Goal: Find specific fact: Find specific page/section

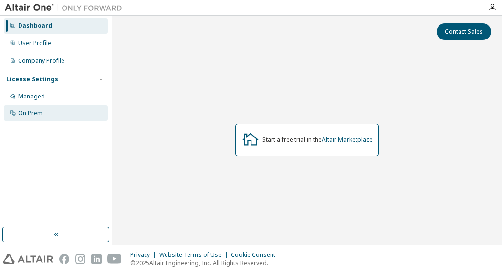
click at [35, 112] on div "On Prem" at bounding box center [30, 113] width 24 height 8
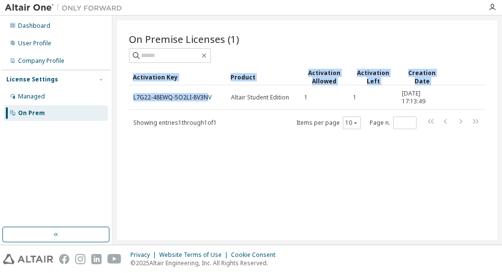
drag, startPoint x: 208, startPoint y: 98, endPoint x: 128, endPoint y: 97, distance: 80.1
click at [128, 97] on div "On Premise Licenses (1) Clear Load Save Save As Field Operator Value Select fil…" at bounding box center [307, 131] width 380 height 220
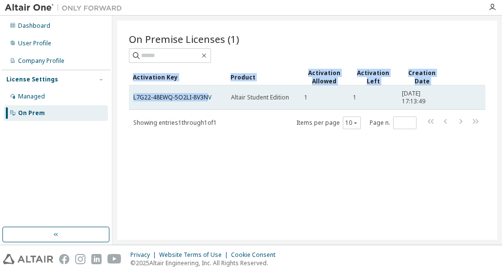
click at [135, 102] on td "L7G22-48EWQ-5O2LI-8V3NV" at bounding box center [178, 97] width 98 height 24
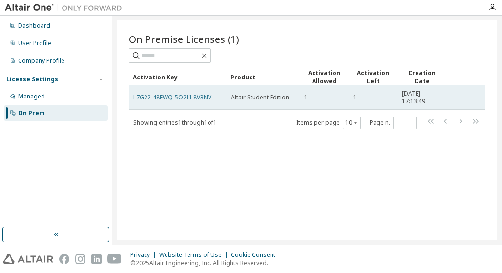
click at [135, 98] on link "L7G22-48EWQ-5O2LI-8V3NV" at bounding box center [172, 97] width 78 height 8
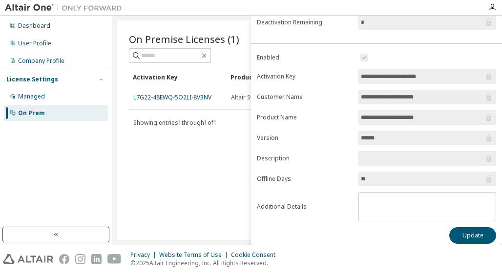
scroll to position [169, 0]
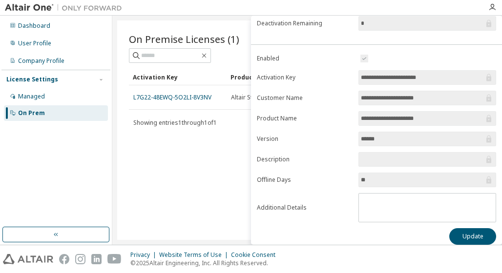
drag, startPoint x: 460, startPoint y: 82, endPoint x: 368, endPoint y: 71, distance: 92.4
click at [368, 71] on span "**********" at bounding box center [427, 77] width 138 height 15
click at [368, 73] on input "**********" at bounding box center [422, 78] width 123 height 10
drag, startPoint x: 358, startPoint y: 73, endPoint x: 443, endPoint y: 75, distance: 85.5
click at [443, 75] on span "**********" at bounding box center [427, 77] width 138 height 15
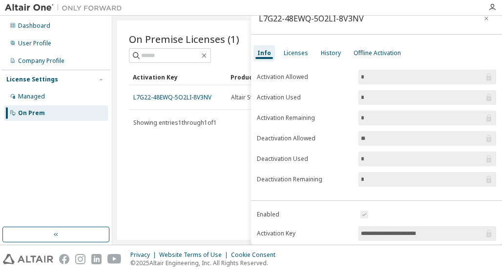
scroll to position [0, 0]
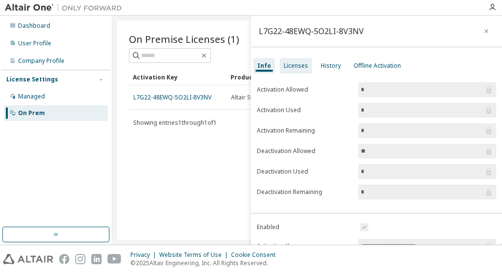
click at [298, 67] on div "Licenses" at bounding box center [296, 66] width 24 height 8
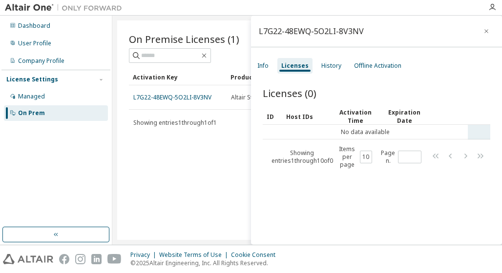
click at [333, 129] on td "No data available" at bounding box center [365, 132] width 205 height 15
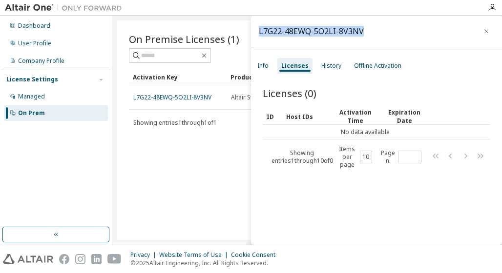
drag, startPoint x: 363, startPoint y: 32, endPoint x: 260, endPoint y: 34, distance: 103.5
click at [260, 34] on div "L7G22-48EWQ-5O2LI-8V3NV" at bounding box center [376, 32] width 251 height 32
copy div "L7G22-48EWQ-5O2LI-8V3NV"
